Goal: Task Accomplishment & Management: Manage account settings

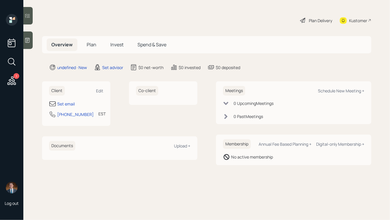
click at [27, 43] on div at bounding box center [27, 41] width 9 height 18
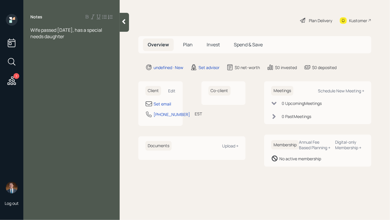
click at [123, 20] on icon at bounding box center [124, 22] width 6 height 6
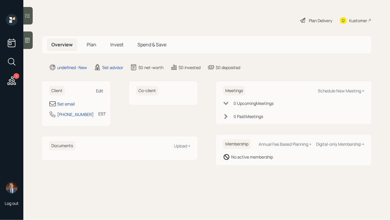
click at [97, 92] on div "Edit" at bounding box center [99, 91] width 7 height 6
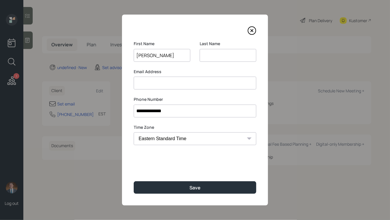
type input "[PERSON_NAME]"
click at [134, 181] on button "Save" at bounding box center [195, 187] width 123 height 13
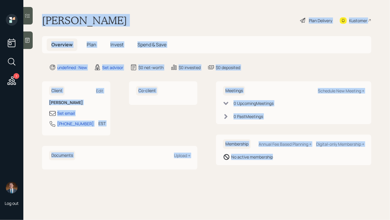
drag, startPoint x: 40, startPoint y: 17, endPoint x: 249, endPoint y: 186, distance: 268.6
click at [249, 186] on main "[PERSON_NAME] Plan Delivery Kustomer Overview Plan Invest Spend & Save undefine…" at bounding box center [206, 110] width 366 height 220
drag, startPoint x: 287, startPoint y: 174, endPoint x: 163, endPoint y: 11, distance: 204.7
click at [163, 11] on main "[PERSON_NAME] Plan Delivery Kustomer Overview Plan Invest Spend & Save undefine…" at bounding box center [206, 110] width 366 height 220
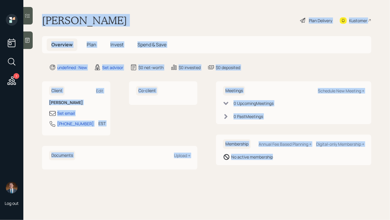
click at [121, 24] on div "[PERSON_NAME] Plan Delivery Kustomer" at bounding box center [206, 20] width 329 height 13
drag, startPoint x: 40, startPoint y: 17, endPoint x: 270, endPoint y: 172, distance: 278.1
click at [270, 172] on main "[PERSON_NAME] Plan Delivery Kustomer Overview Plan Invest Spend & Save undefine…" at bounding box center [206, 110] width 366 height 220
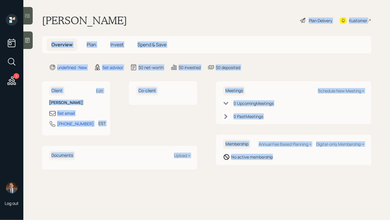
drag, startPoint x: 286, startPoint y: 172, endPoint x: 142, endPoint y: 14, distance: 214.1
click at [142, 14] on main "[PERSON_NAME] Plan Delivery Kustomer Overview Plan Invest Spend & Save undefine…" at bounding box center [206, 110] width 366 height 220
click at [132, 19] on div "[PERSON_NAME] Plan Delivery Kustomer" at bounding box center [206, 20] width 329 height 13
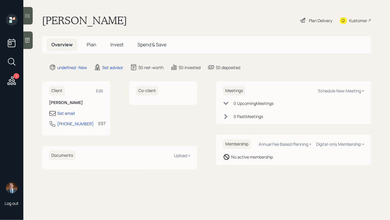
click at [27, 38] on icon at bounding box center [27, 40] width 4 height 5
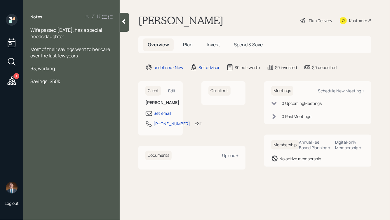
click at [70, 69] on div "63, working" at bounding box center [71, 68] width 82 height 6
drag, startPoint x: 47, startPoint y: 95, endPoint x: 27, endPoint y: 95, distance: 20.1
click at [27, 95] on div "Wife passed [DATE], has a special needs daughter Most of their savings went to …" at bounding box center [71, 62] width 96 height 71
click at [59, 95] on div "HYS: $50k" at bounding box center [71, 94] width 82 height 6
click at [50, 95] on span "HYS: $50k" at bounding box center [41, 94] width 22 height 6
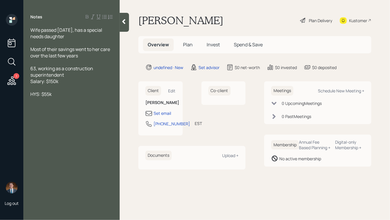
click at [70, 96] on div "HYS: $55k" at bounding box center [71, 94] width 82 height 6
click at [61, 36] on span "Wife passed [DATE], has a special needs daughter" at bounding box center [66, 33] width 73 height 13
click at [70, 87] on div at bounding box center [71, 88] width 82 height 6
click at [55, 108] on div "HYS: $55k" at bounding box center [71, 107] width 82 height 6
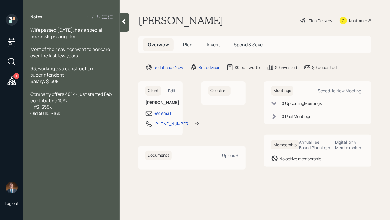
drag, startPoint x: 69, startPoint y: 115, endPoint x: 47, endPoint y: 93, distance: 31.1
click at [47, 93] on div "Wife passed [DATE], has a special needs step-daughter Most of their savings wen…" at bounding box center [71, 72] width 82 height 90
click at [68, 103] on span "Company offers 401k - just started Feb, contributing 10%" at bounding box center [71, 97] width 83 height 13
click at [67, 116] on div "Old 401k: $16k" at bounding box center [71, 113] width 82 height 6
click at [45, 122] on div at bounding box center [71, 120] width 82 height 6
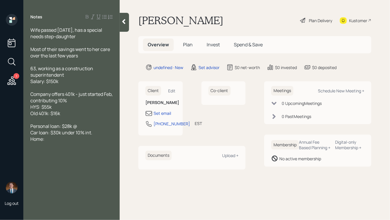
click at [91, 127] on div "Personal loan: $28k @" at bounding box center [71, 126] width 82 height 6
click at [62, 140] on div "Home:" at bounding box center [71, 139] width 82 height 6
click at [46, 140] on span "Home: $250k equity" at bounding box center [51, 139] width 42 height 6
drag, startPoint x: 79, startPoint y: 141, endPoint x: 48, endPoint y: 141, distance: 30.9
click at [48, 141] on div "Home: $250k equity" at bounding box center [71, 139] width 82 height 6
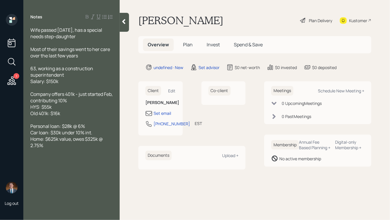
click at [125, 23] on icon at bounding box center [123, 21] width 3 height 5
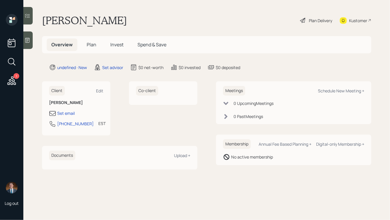
click at [27, 41] on icon at bounding box center [27, 40] width 4 height 5
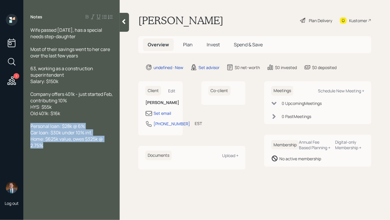
drag, startPoint x: 50, startPoint y: 148, endPoint x: 28, endPoint y: 125, distance: 31.6
click at [28, 125] on div "Wife passed [DATE], has a special needs step-daughter Most of their savings wen…" at bounding box center [71, 88] width 96 height 122
click at [43, 132] on span "Personal loan: $28k @ 6% Car loan: $30k under 10% int. Home: $625k value, owes …" at bounding box center [66, 136] width 73 height 26
drag, startPoint x: 47, startPoint y: 148, endPoint x: 19, endPoint y: 125, distance: 37.1
click at [19, 125] on div "1 Log out Notes Wife passed [DATE], has a special needs step-daughter Most of t…" at bounding box center [195, 110] width 390 height 220
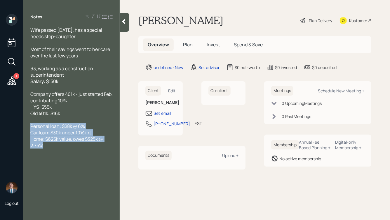
click at [55, 146] on div "Personal loan: $28k @ 6% Car loan: $30k under 10% int. Home: $625k value, owes …" at bounding box center [71, 136] width 82 height 26
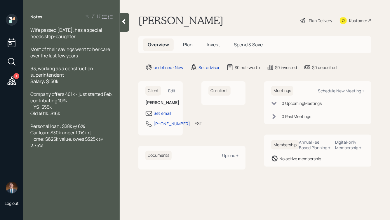
click at [121, 20] on icon at bounding box center [124, 22] width 6 height 6
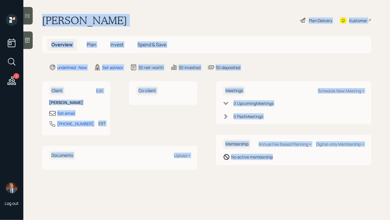
drag, startPoint x: 41, startPoint y: 17, endPoint x: 285, endPoint y: 185, distance: 296.6
click at [285, 185] on main "[PERSON_NAME] Plan Delivery Kustomer Overview Plan Invest Spend & Save undefine…" at bounding box center [206, 110] width 366 height 220
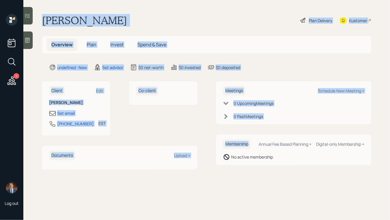
drag, startPoint x: 42, startPoint y: 16, endPoint x: 239, endPoint y: 149, distance: 237.4
click at [239, 149] on main "[PERSON_NAME] Plan Delivery Kustomer Overview Plan Invest Spend & Save undefine…" at bounding box center [206, 110] width 366 height 220
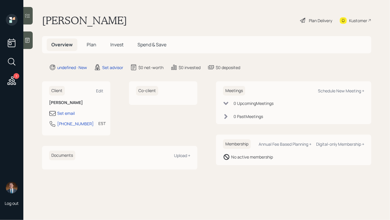
click at [268, 161] on div "Membership Annual Fee Based Planning + Digital-only Membership + No active memb…" at bounding box center [293, 150] width 155 height 31
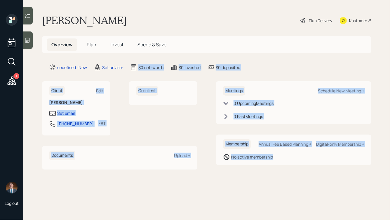
drag, startPoint x: 281, startPoint y: 162, endPoint x: 125, endPoint y: 20, distance: 210.8
click at [125, 21] on main "[PERSON_NAME] Plan Delivery Kustomer Overview Plan Invest Spend & Save undefine…" at bounding box center [206, 110] width 366 height 220
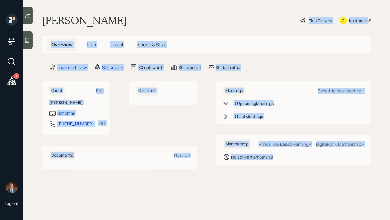
click at [125, 20] on div "[PERSON_NAME] Plan Delivery Kustomer" at bounding box center [206, 20] width 329 height 13
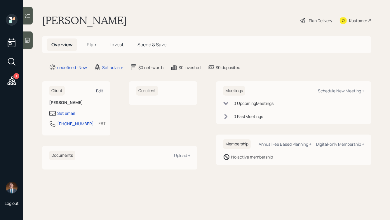
click at [99, 90] on div "Edit" at bounding box center [99, 91] width 7 height 6
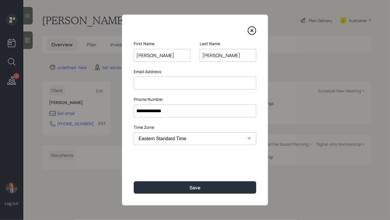
click at [184, 82] on input at bounding box center [195, 83] width 123 height 13
type input "[EMAIL_ADDRESS][DOMAIN_NAME]"
click at [165, 114] on input "**********" at bounding box center [195, 111] width 123 height 13
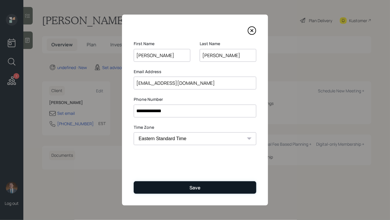
click at [179, 185] on button "Save" at bounding box center [195, 187] width 123 height 13
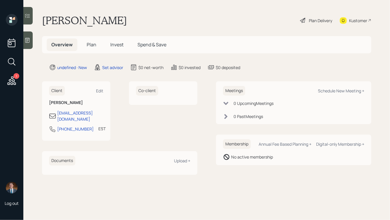
click at [337, 87] on div "Meetings Schedule New Meeting +" at bounding box center [293, 91] width 141 height 10
click at [335, 92] on div "Schedule New Meeting +" at bounding box center [341, 91] width 46 height 6
select select "round-[PERSON_NAME]"
